Goal: Task Accomplishment & Management: Manage account settings

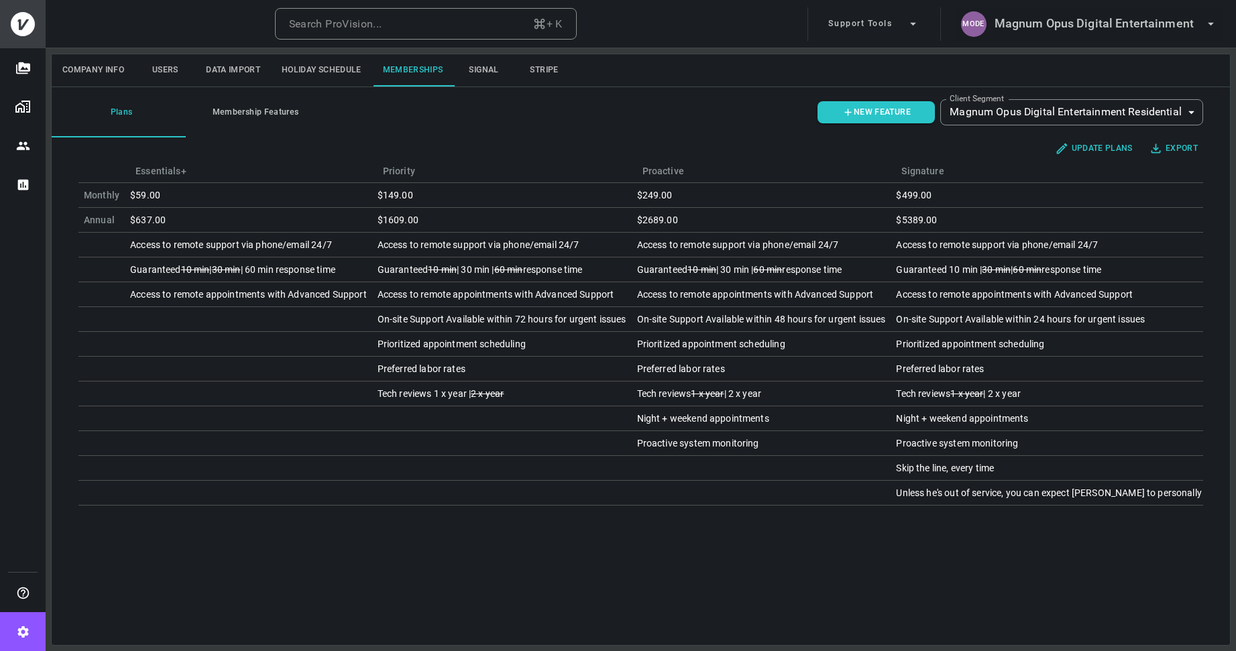
click at [1042, 33] on h6 "Magnum Opus Digital Entertainment" at bounding box center [1094, 23] width 199 height 19
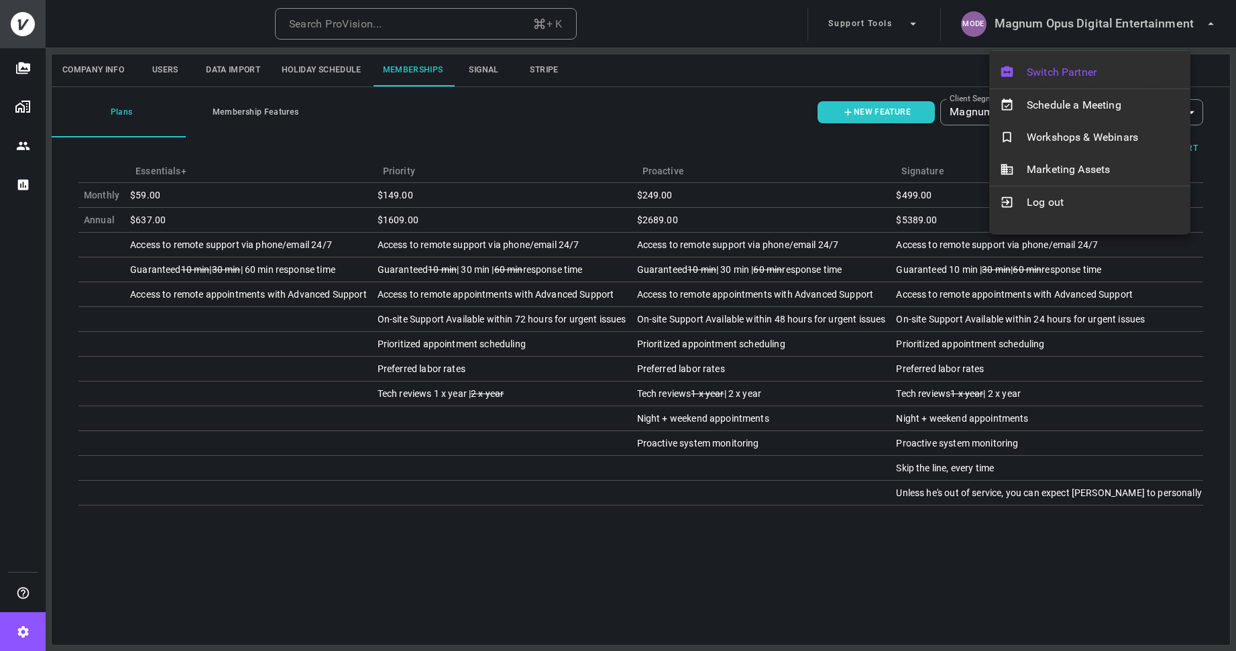
click at [1060, 71] on span "Switch Partner" at bounding box center [1103, 72] width 153 height 16
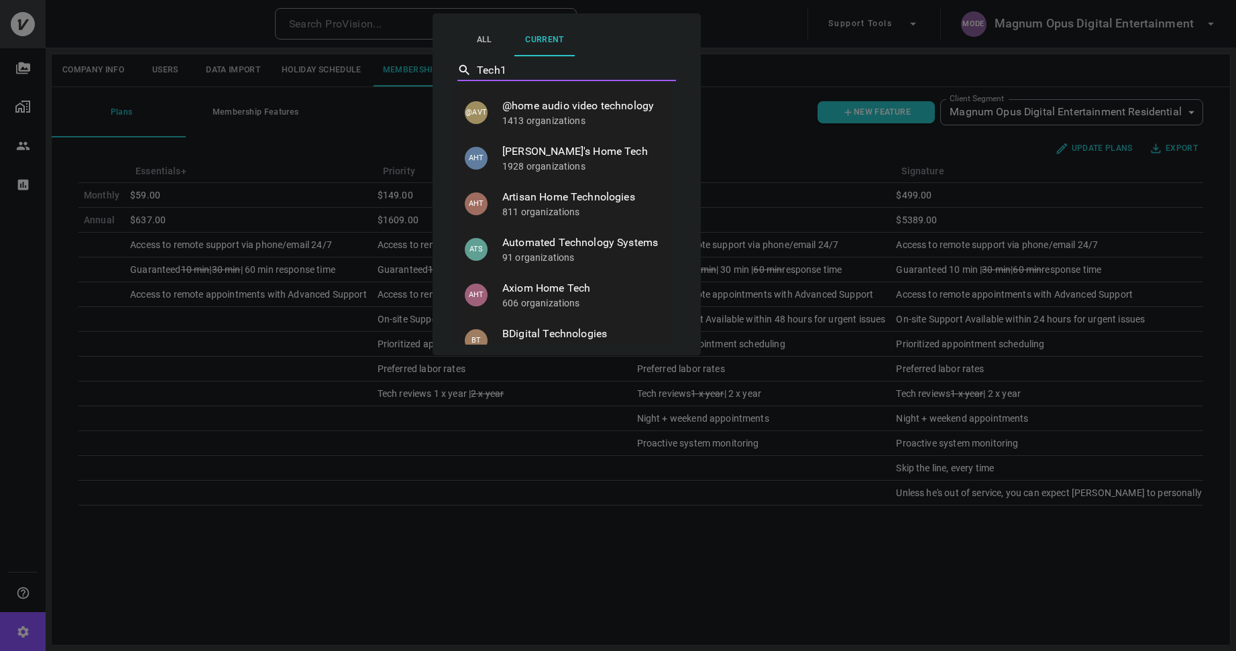
type input "Tech11"
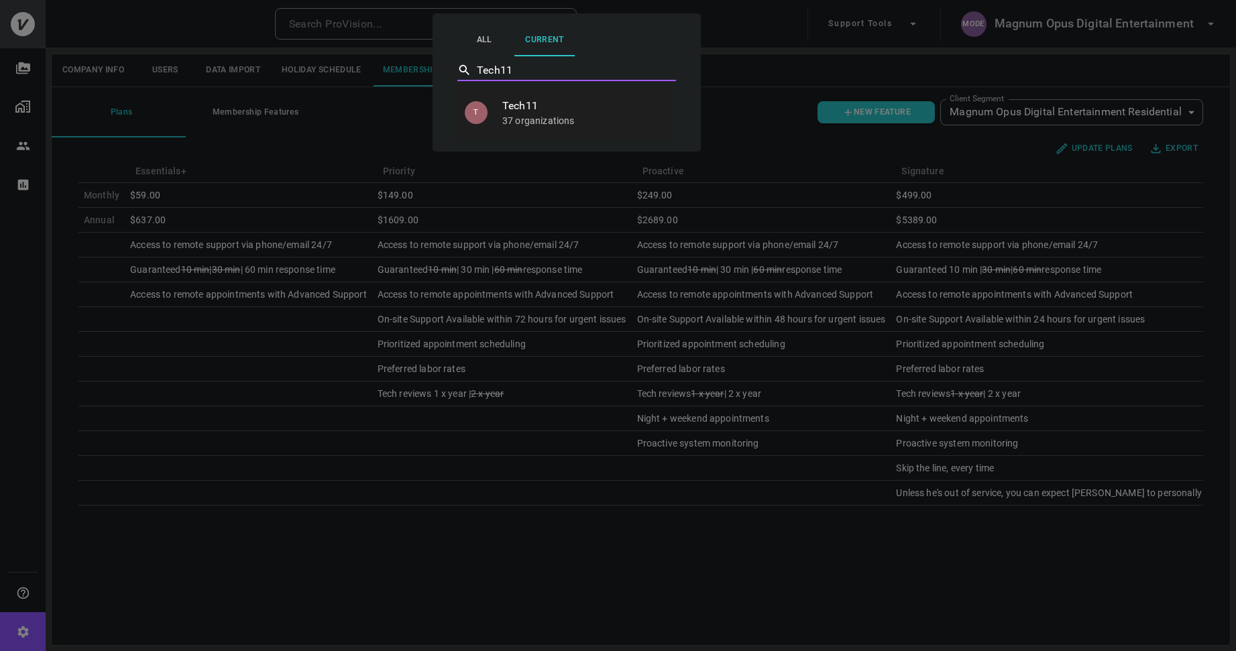
click at [535, 114] on p "37 organizations" at bounding box center [582, 120] width 160 height 13
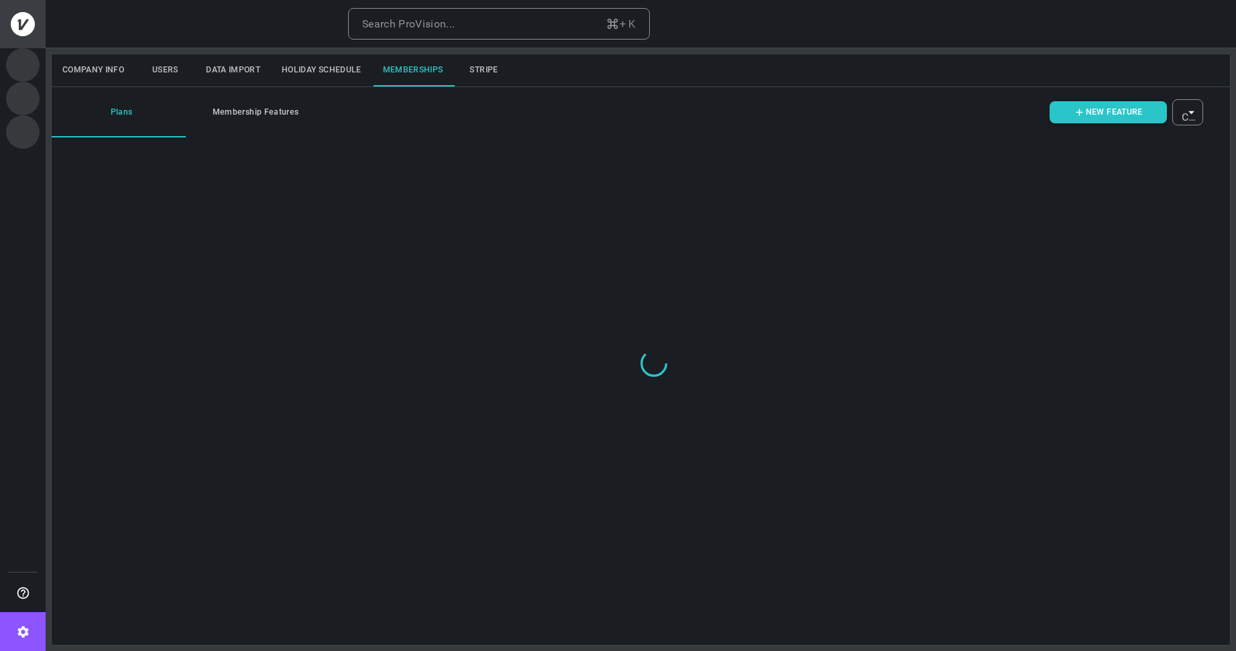
type input "ovbid-1b4e98d6-2f4d-40f9-9d03-6cd869c6dad2"
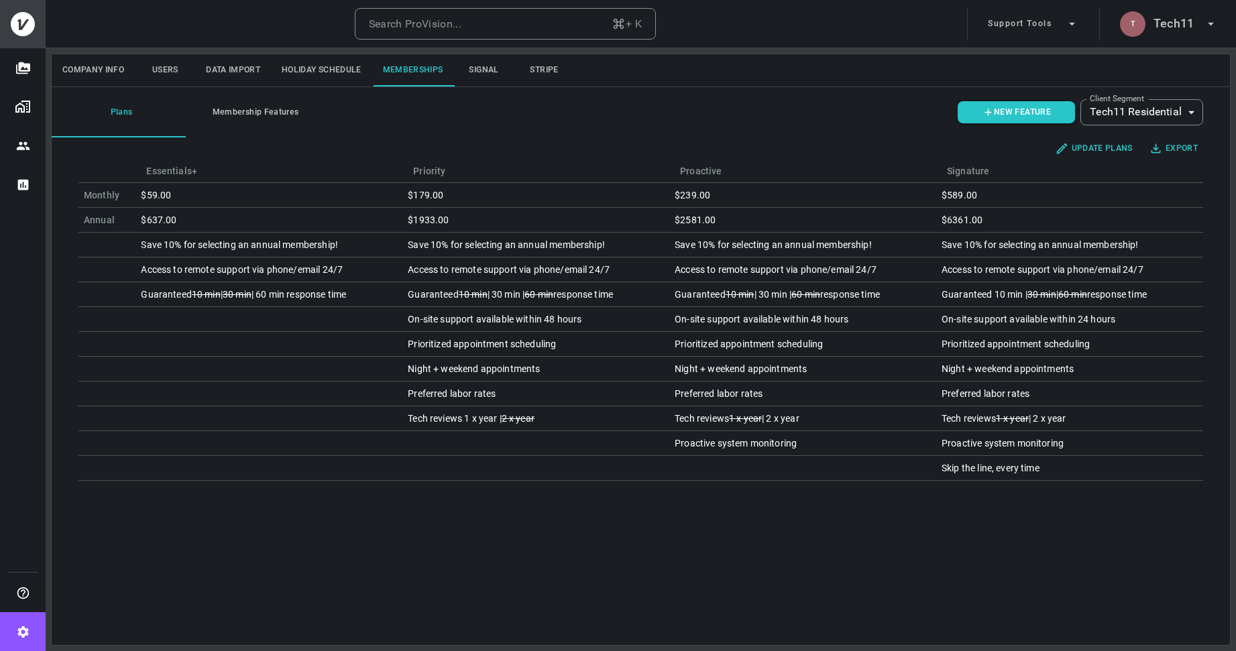
click at [1165, 27] on h6 "Tech11" at bounding box center [1174, 23] width 40 height 19
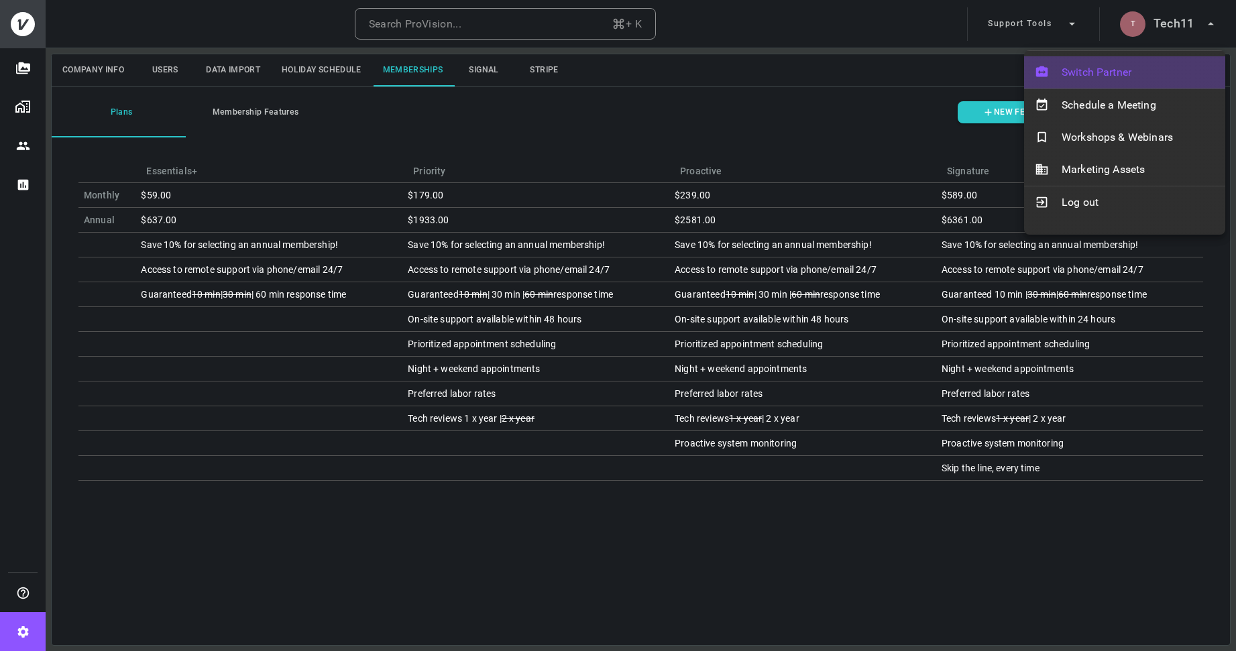
click at [1134, 70] on span "Switch Partner" at bounding box center [1138, 72] width 153 height 16
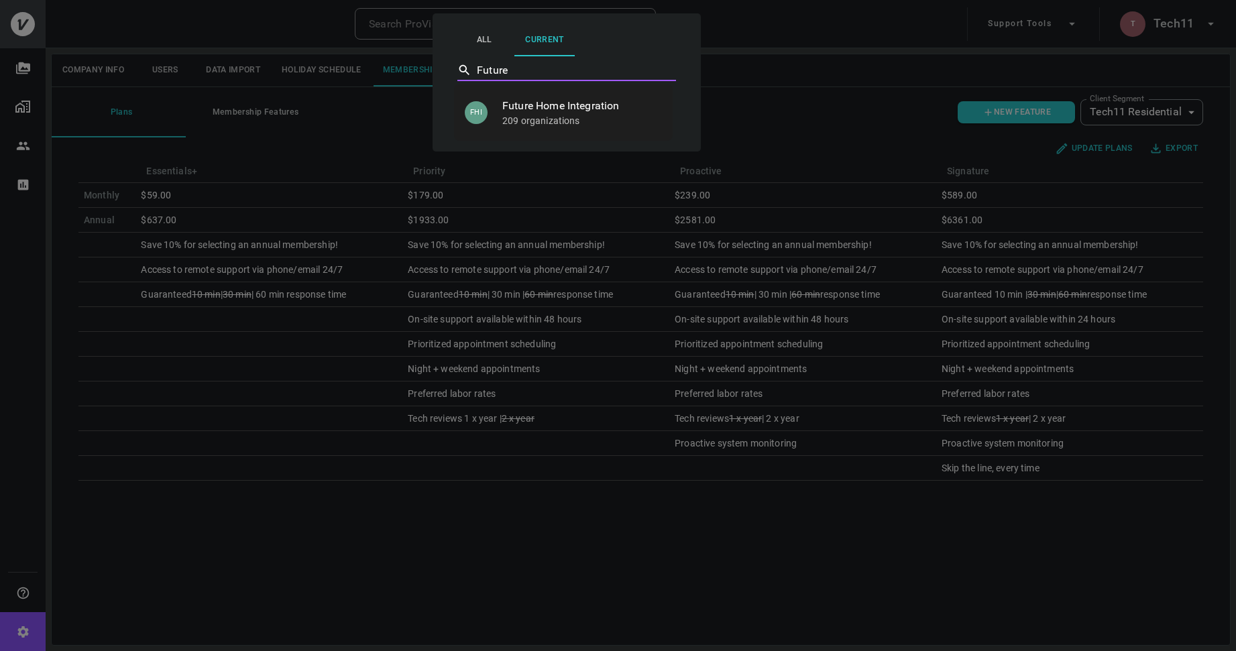
type input "Future Home Integration"
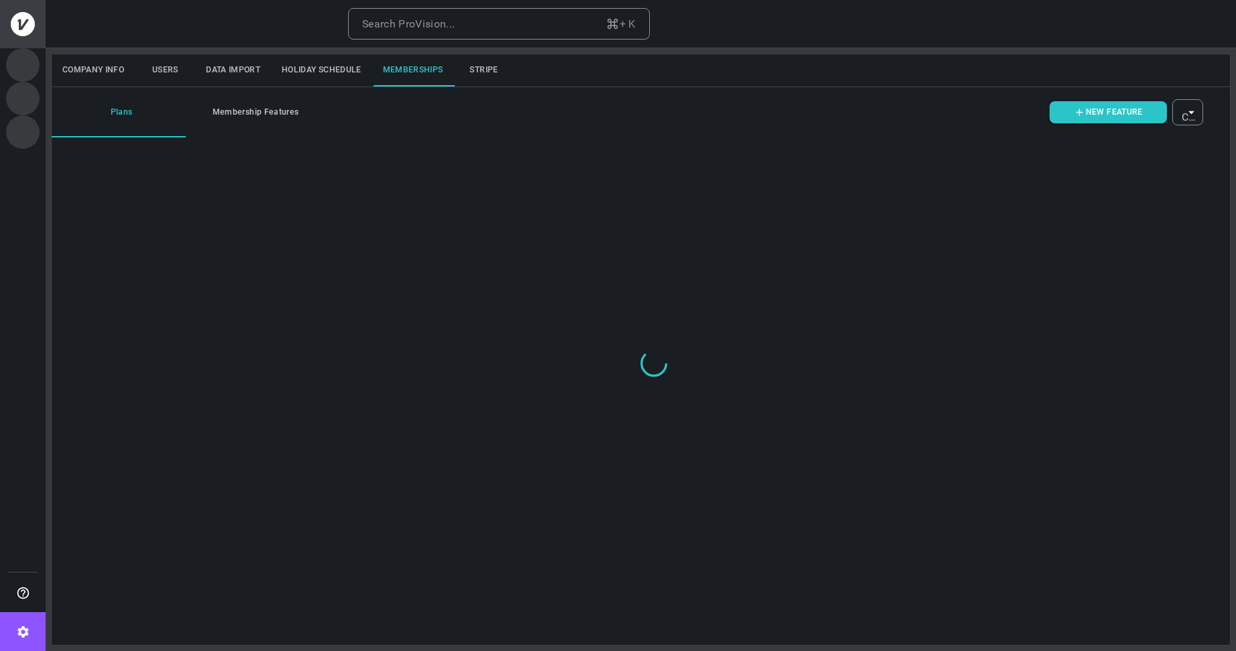
type input "ovbid-e2e1dad4-8234-442b-bfb1-738753b26618"
